Goal: Task Accomplishment & Management: Manage account settings

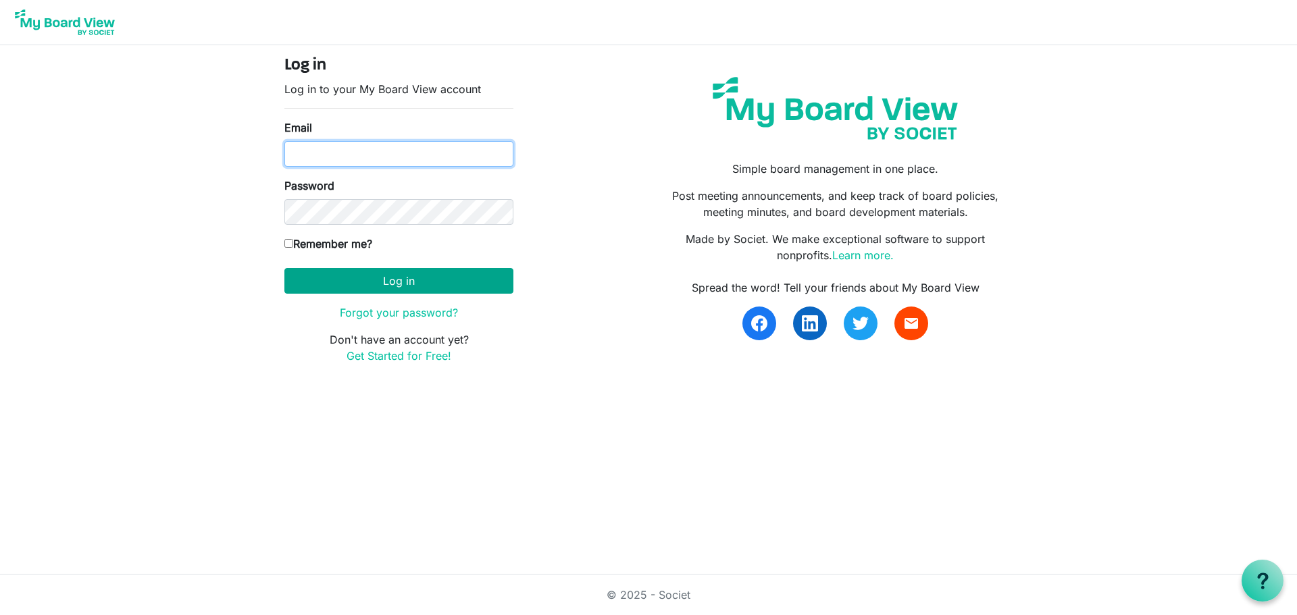
type input "[EMAIL_ADDRESS][DOMAIN_NAME]"
click at [400, 282] on button "Log in" at bounding box center [398, 281] width 229 height 26
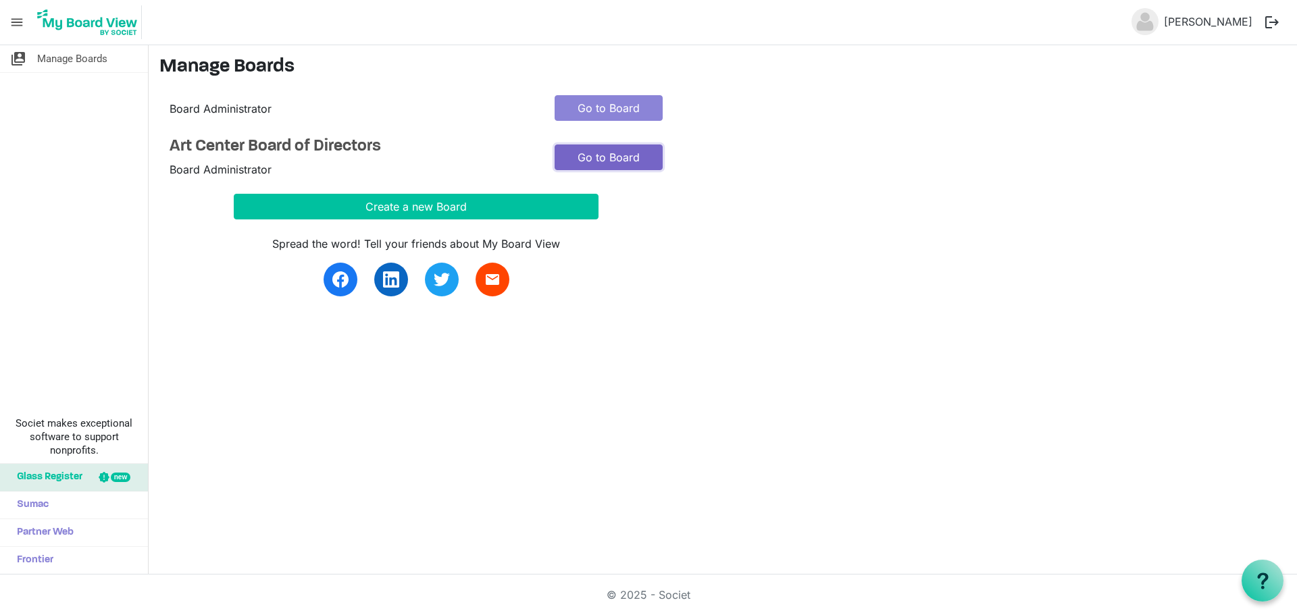
click at [602, 160] on link "Go to Board" at bounding box center [609, 158] width 108 height 26
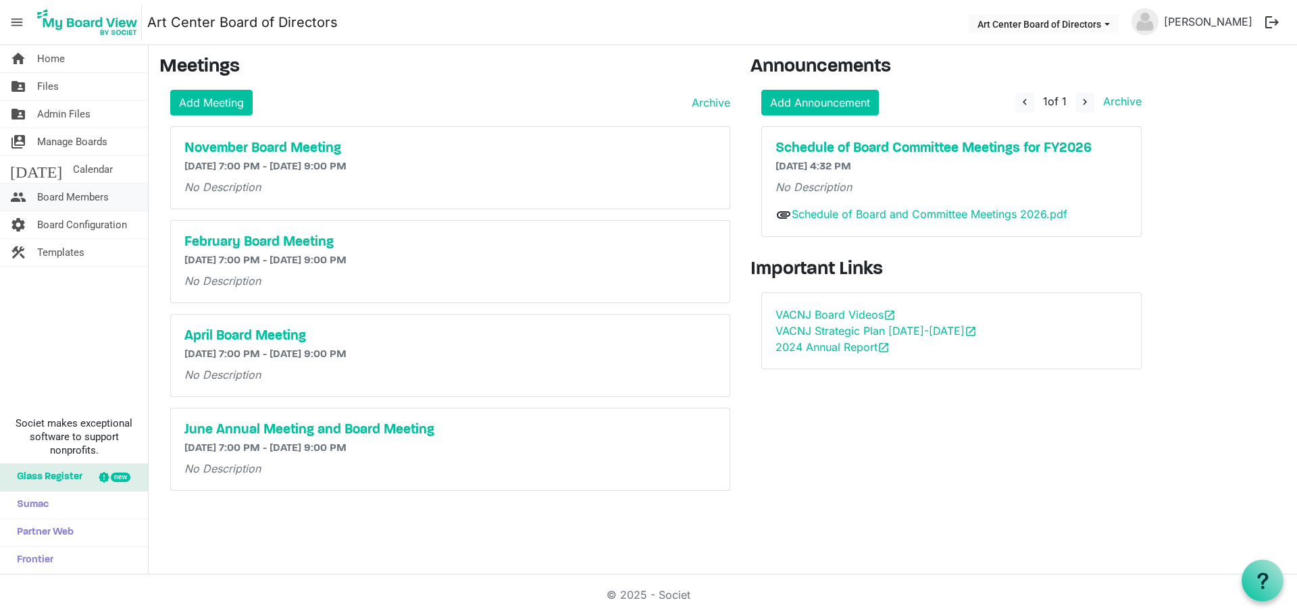
click at [71, 196] on span "Board Members" at bounding box center [73, 197] width 72 height 27
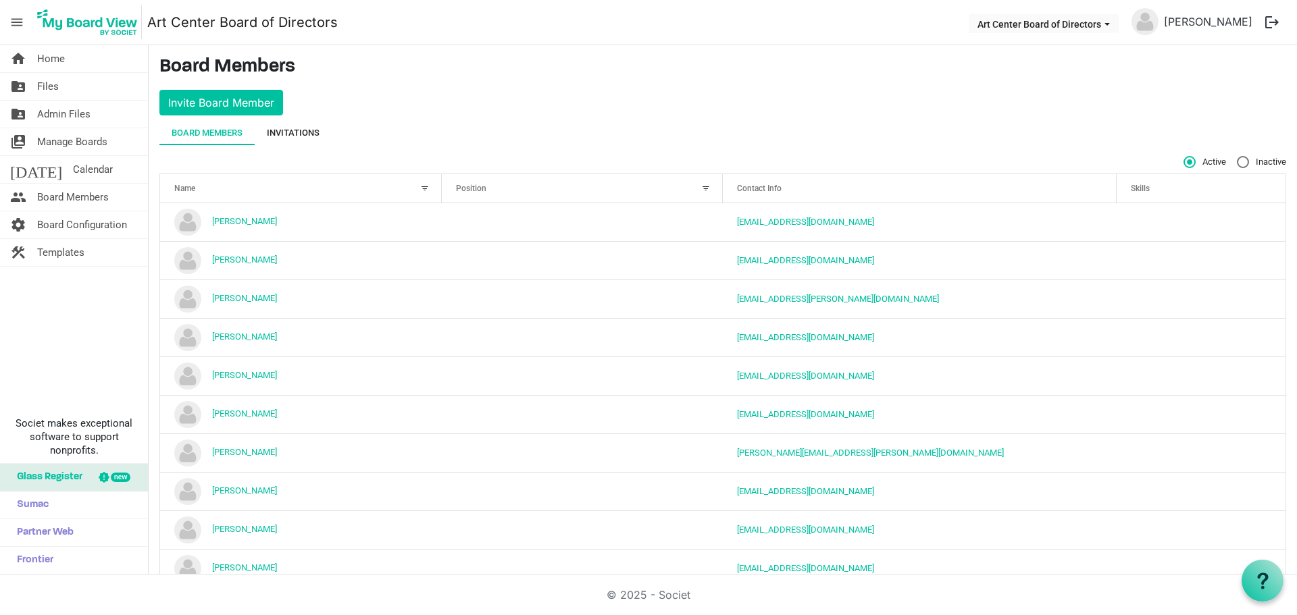
click at [295, 126] on div "Invitations" at bounding box center [293, 133] width 53 height 14
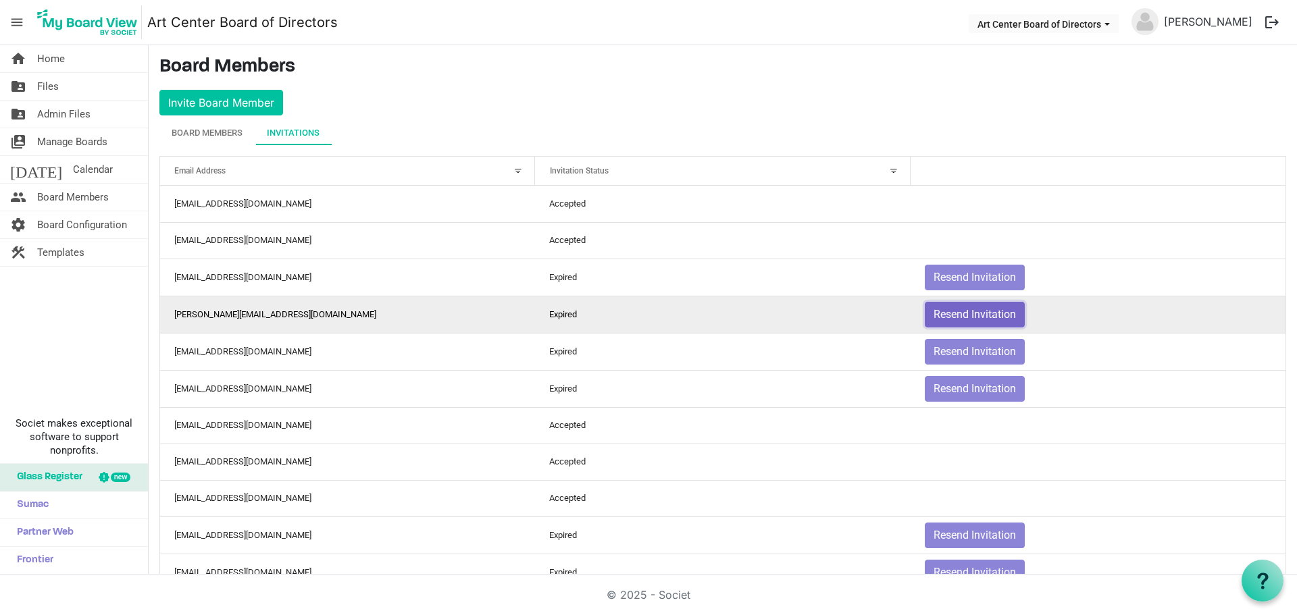
click at [969, 315] on button "Resend Invitation" at bounding box center [975, 315] width 100 height 26
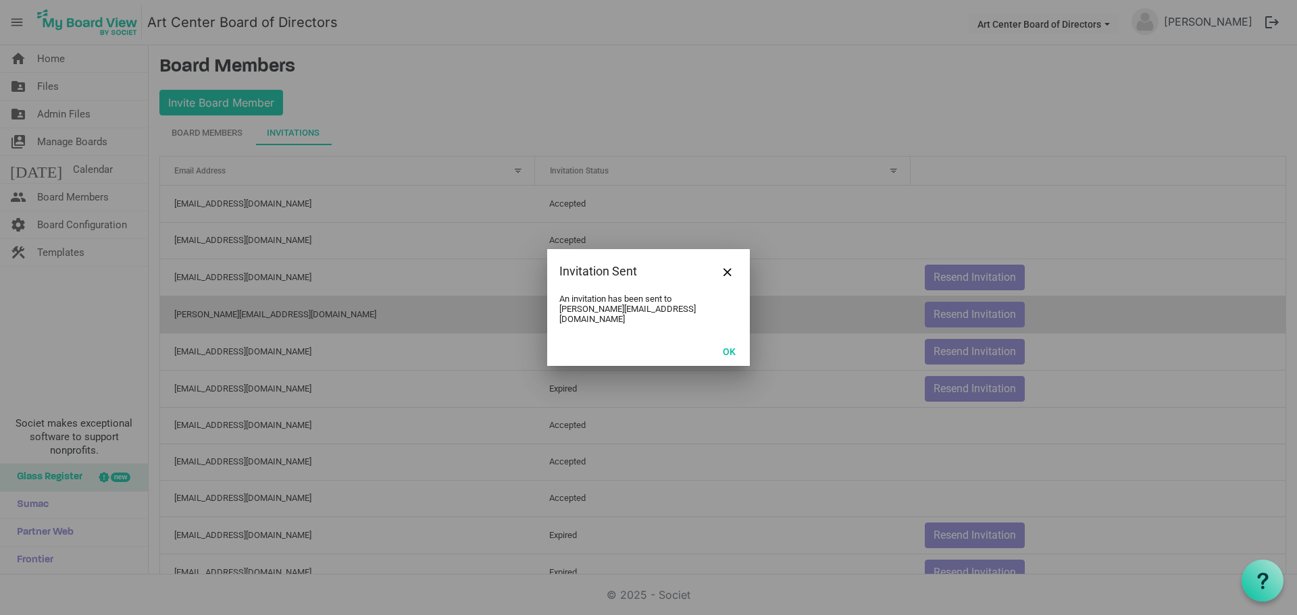
click at [958, 315] on div at bounding box center [648, 307] width 1297 height 615
click at [732, 347] on button "OK" at bounding box center [729, 351] width 30 height 19
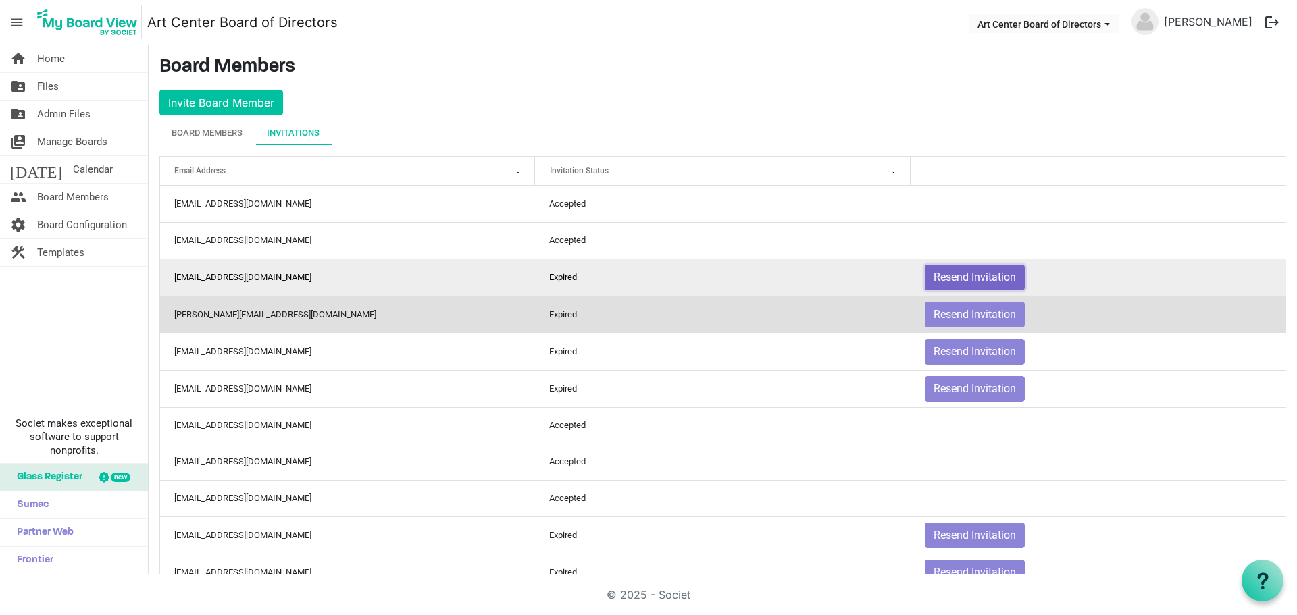
click at [946, 276] on button "Resend Invitation" at bounding box center [975, 278] width 100 height 26
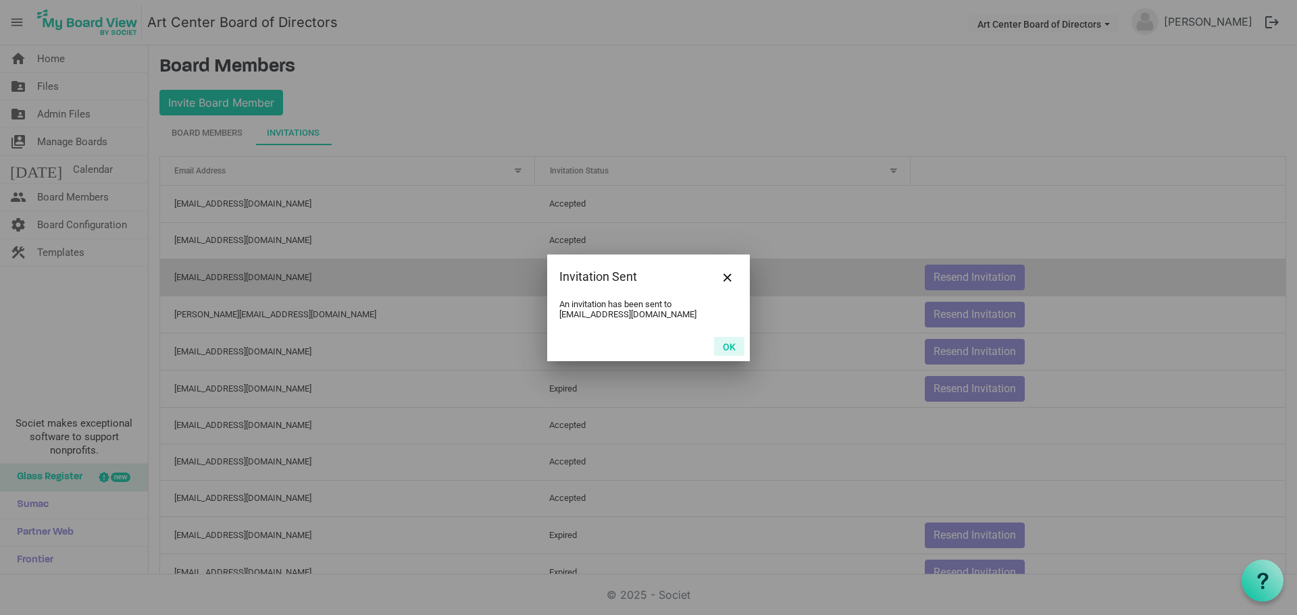
click at [729, 344] on button "OK" at bounding box center [729, 346] width 30 height 19
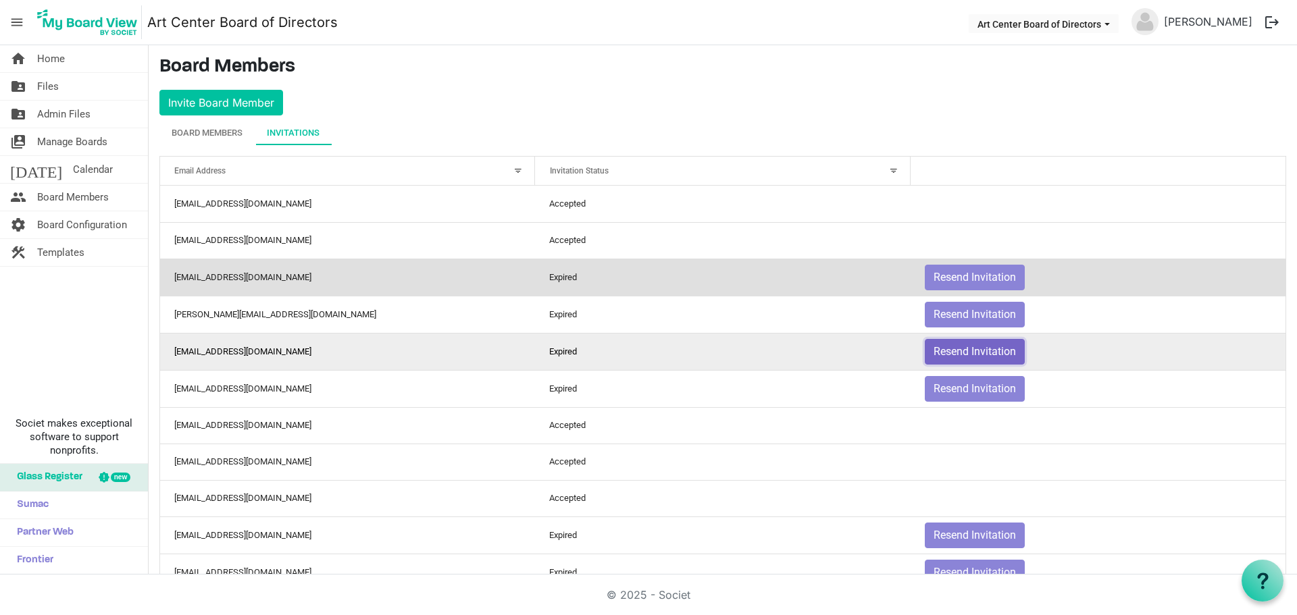
click at [950, 356] on button "Resend Invitation" at bounding box center [975, 352] width 100 height 26
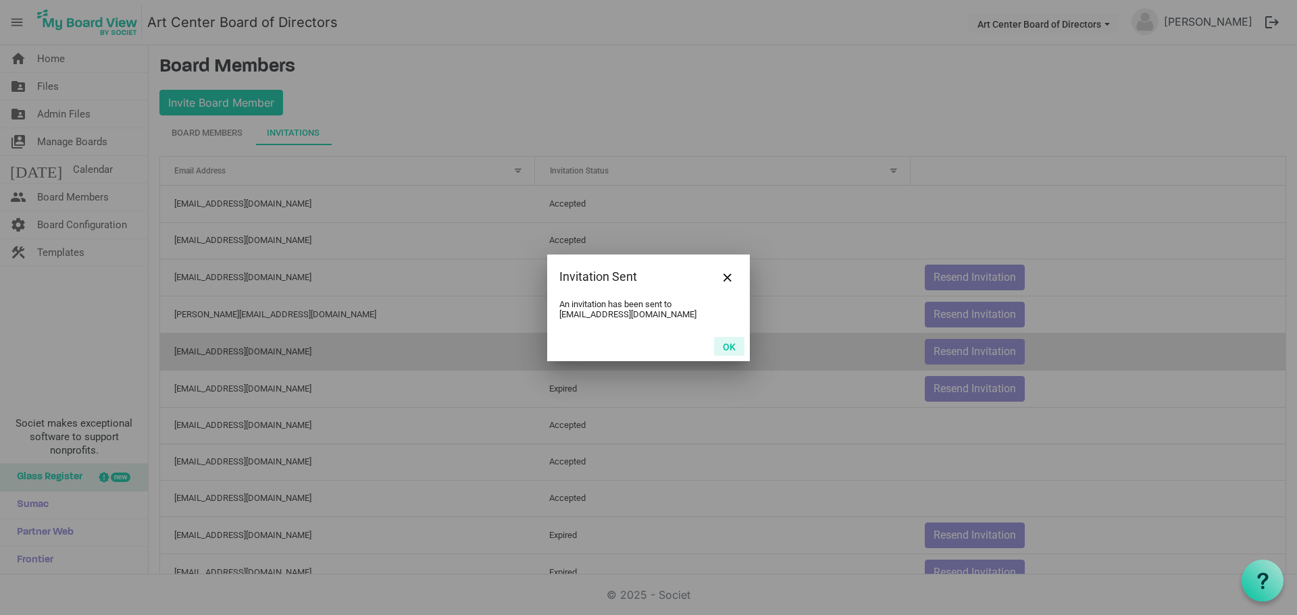
click at [730, 347] on button "OK" at bounding box center [729, 346] width 30 height 19
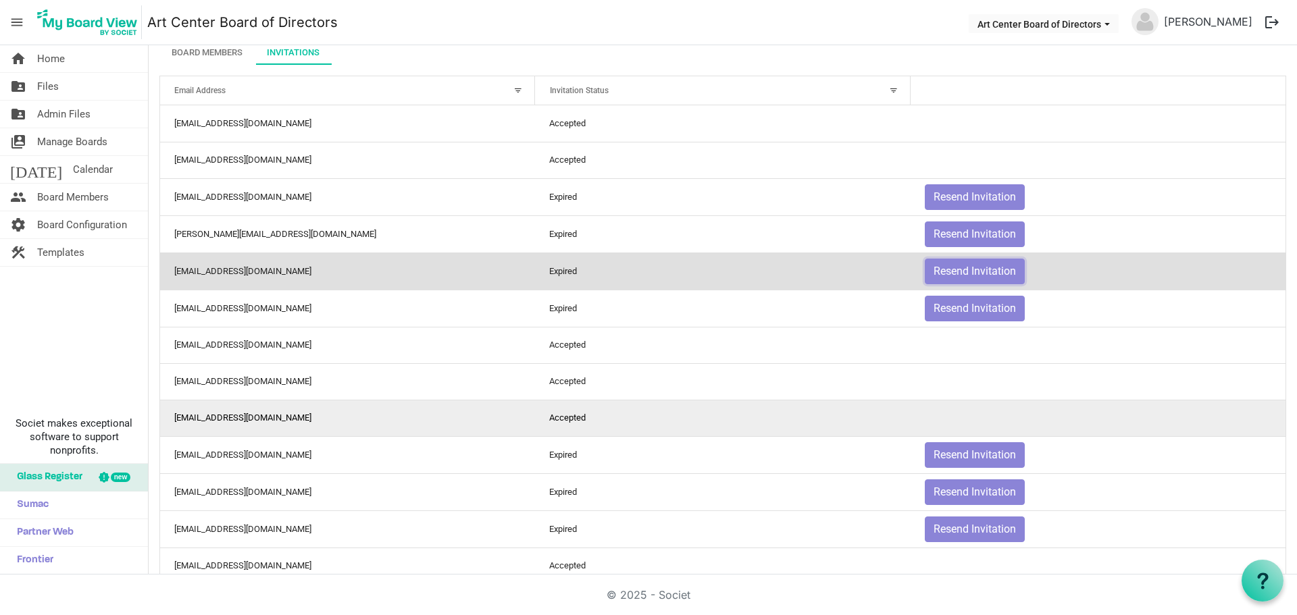
scroll to position [135, 0]
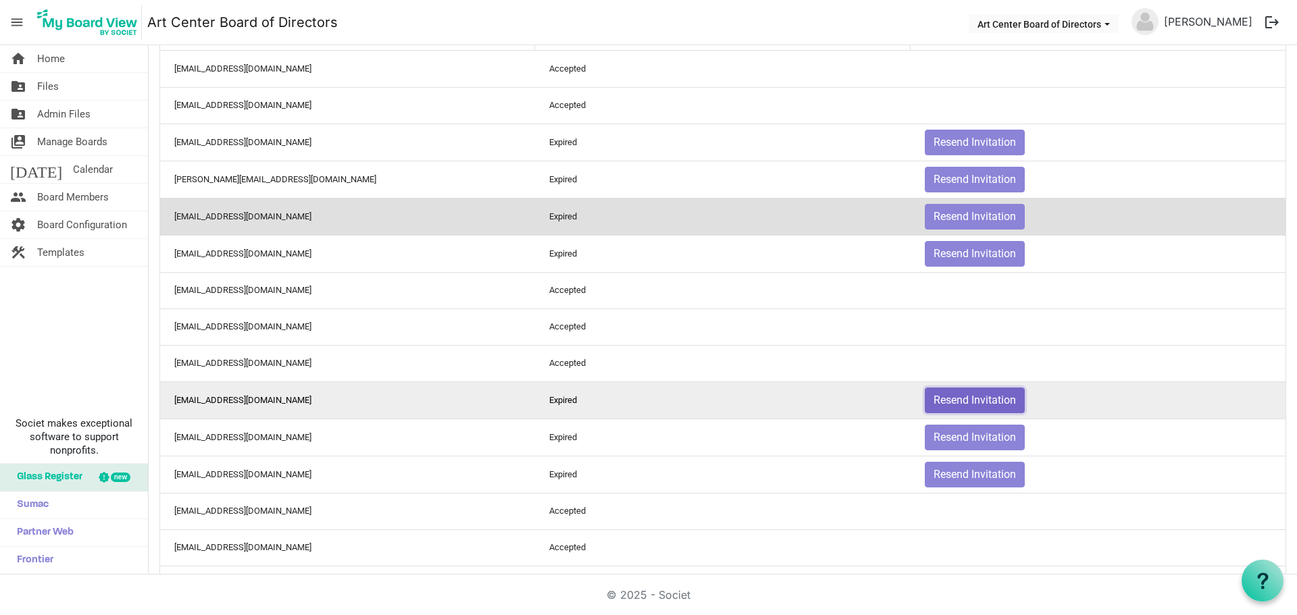
click at [947, 406] on button "Resend Invitation" at bounding box center [975, 401] width 100 height 26
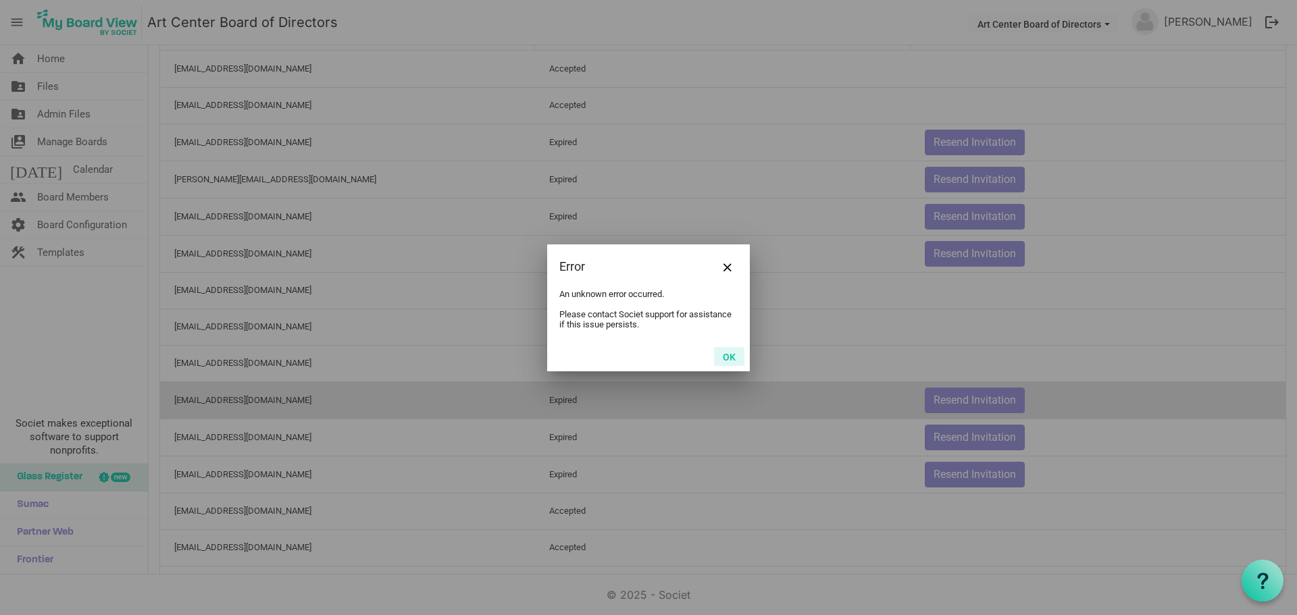
click at [725, 358] on button "OK" at bounding box center [729, 356] width 30 height 19
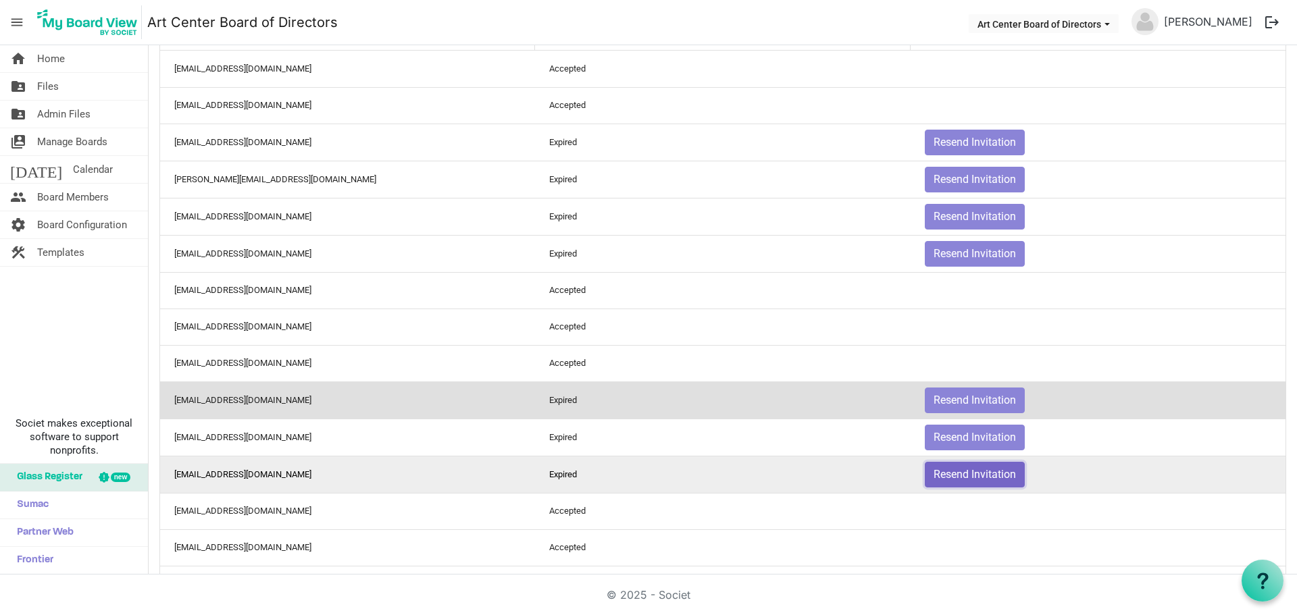
click at [933, 474] on button "Resend Invitation" at bounding box center [975, 475] width 100 height 26
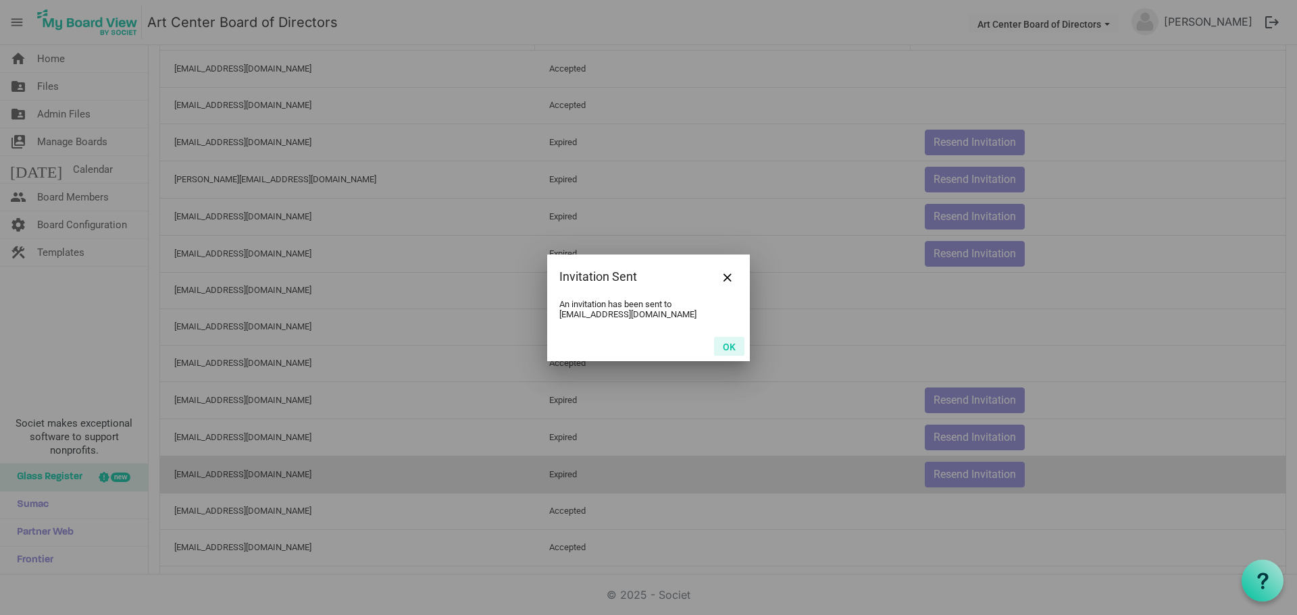
click at [725, 348] on button "OK" at bounding box center [729, 346] width 30 height 19
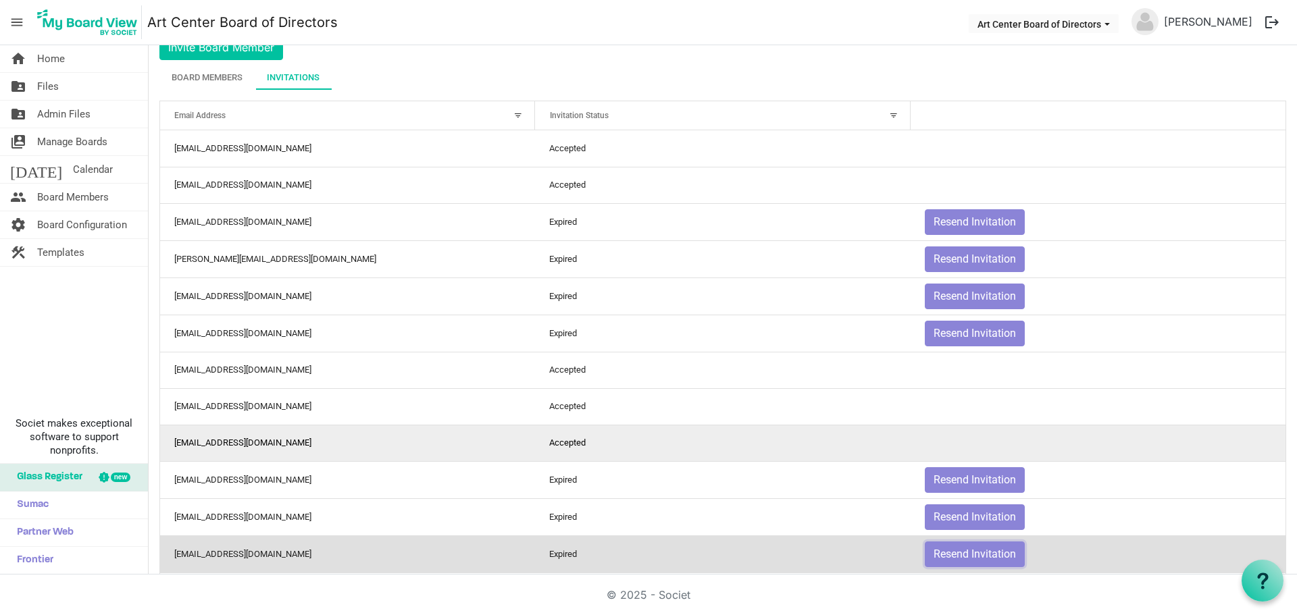
scroll to position [0, 0]
